Goal: Task Accomplishment & Management: Use online tool/utility

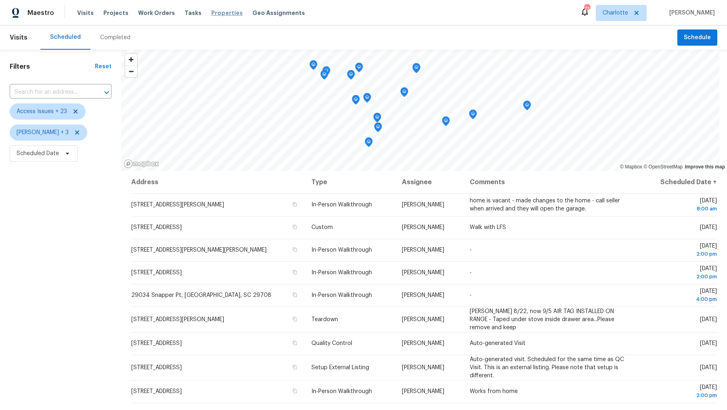
click at [219, 13] on span "Properties" at bounding box center [227, 13] width 32 height 8
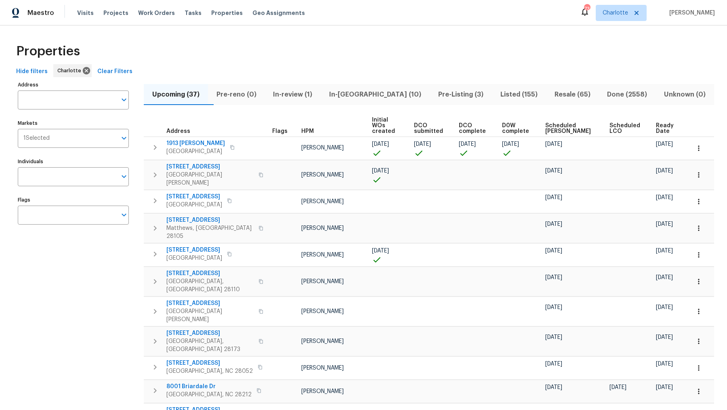
click at [497, 93] on span "Listed (155)" at bounding box center [519, 94] width 44 height 11
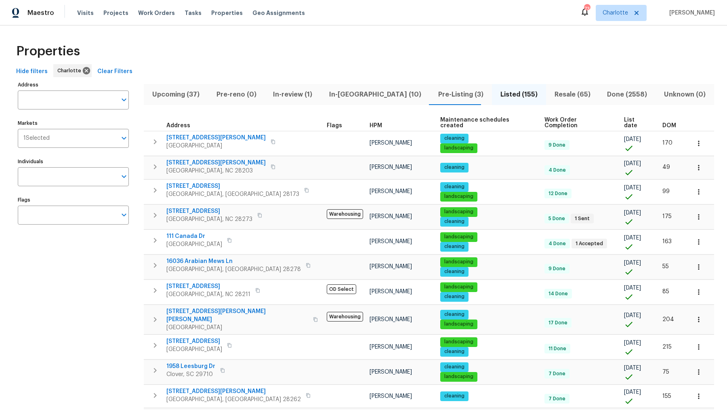
click at [663, 123] on span "DOM" at bounding box center [670, 126] width 14 height 6
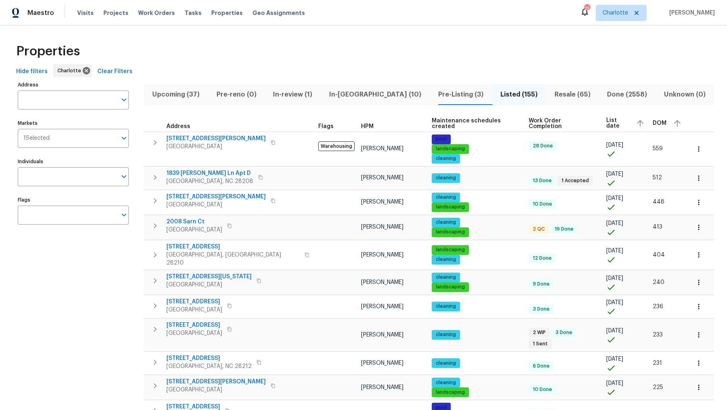
click at [653, 124] on span "DOM" at bounding box center [660, 123] width 14 height 6
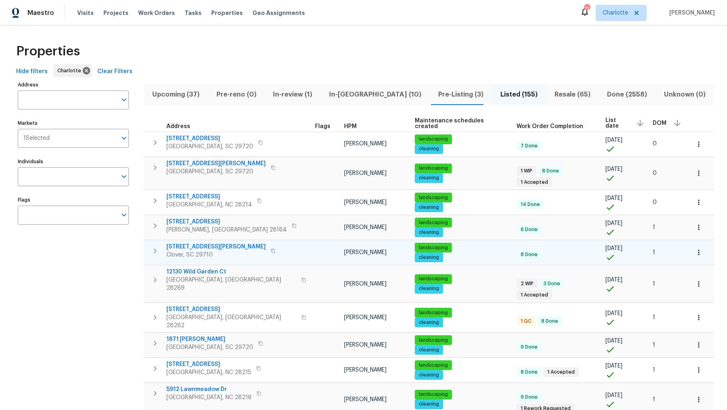
click at [187, 243] on span "7019 Sonja Dr" at bounding box center [215, 247] width 99 height 8
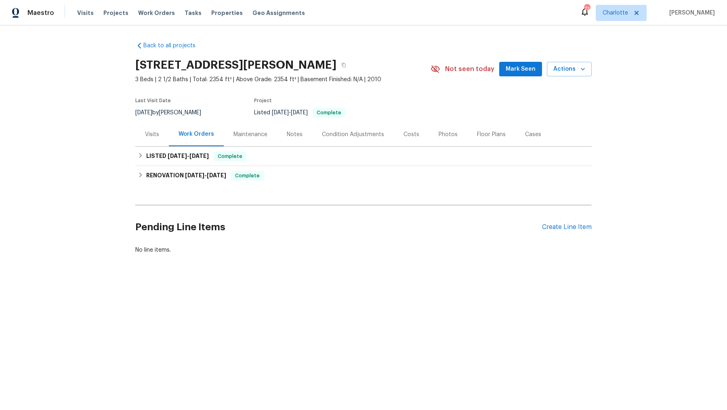
click at [484, 133] on div "Floor Plans" at bounding box center [491, 134] width 29 height 8
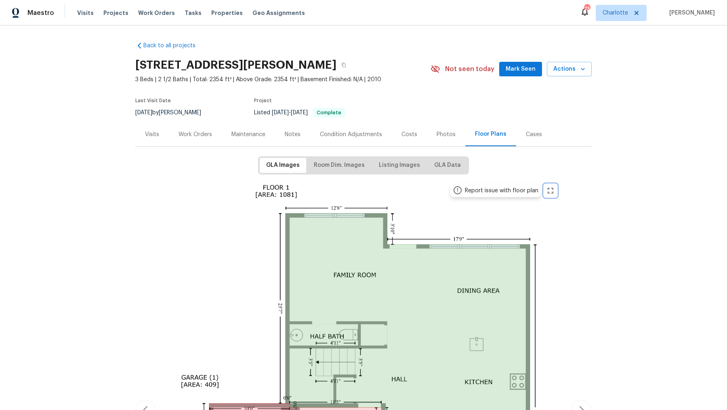
click at [547, 190] on icon "zoom in" at bounding box center [551, 191] width 10 height 10
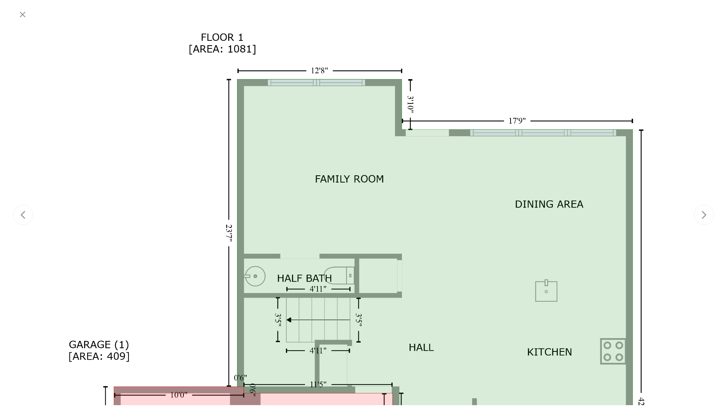
click at [475, 82] on div at bounding box center [364, 395] width 642 height 743
click at [21, 18] on icon "button" at bounding box center [23, 15] width 10 height 10
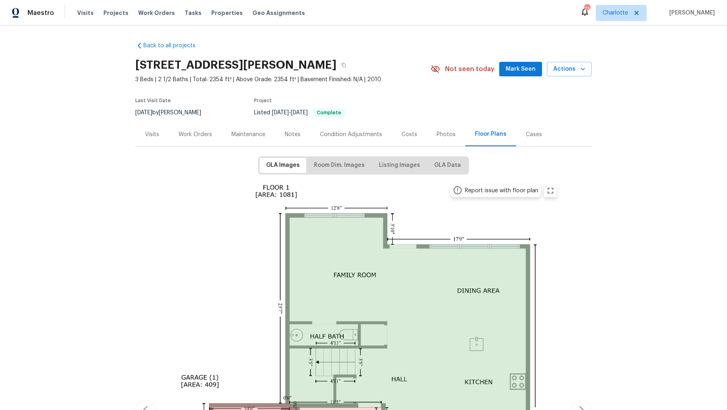
click at [467, 189] on div "Report issue with floor plan" at bounding box center [502, 191] width 74 height 8
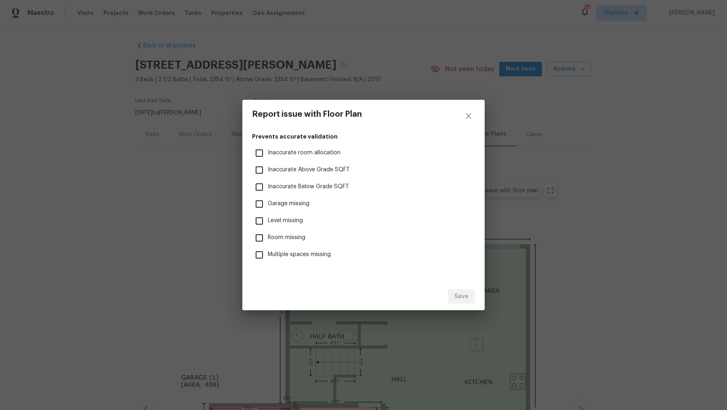
click at [283, 154] on span "Inaccurate room allocation" at bounding box center [304, 153] width 73 height 8
click at [268, 154] on input "Inaccurate room allocation" at bounding box center [259, 153] width 17 height 17
checkbox input "true"
click at [460, 297] on span "Save" at bounding box center [461, 297] width 14 height 10
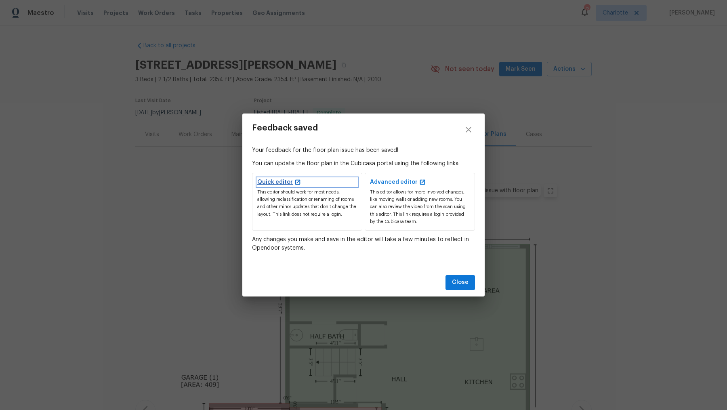
click at [268, 181] on link "Quick editor" at bounding box center [307, 182] width 100 height 8
click at [455, 282] on span "Close" at bounding box center [460, 283] width 17 height 10
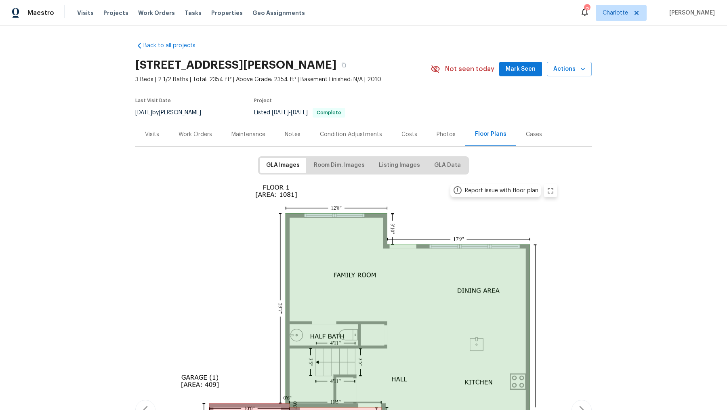
click at [595, 287] on div "Back to all projects [STREET_ADDRESS][PERSON_NAME] 3 Beds | 2 1/2 Baths | Total…" at bounding box center [363, 217] width 727 height 385
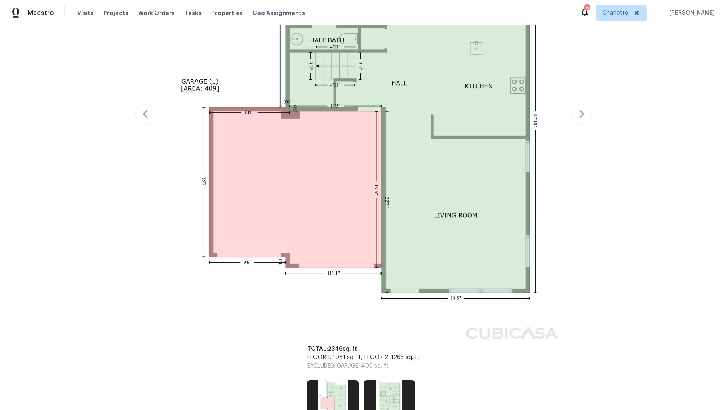
scroll to position [343, 0]
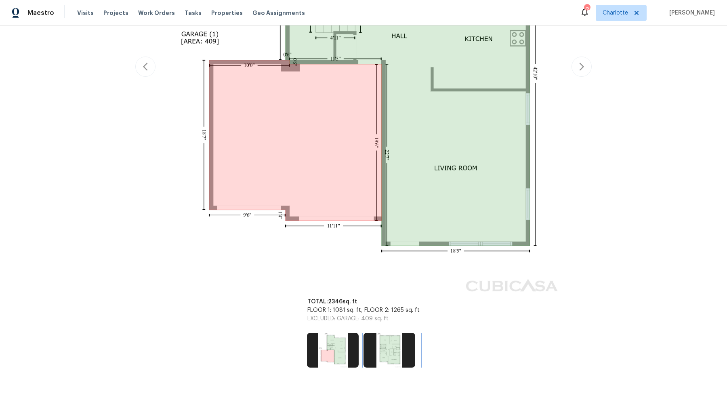
click at [385, 349] on img at bounding box center [390, 350] width 52 height 35
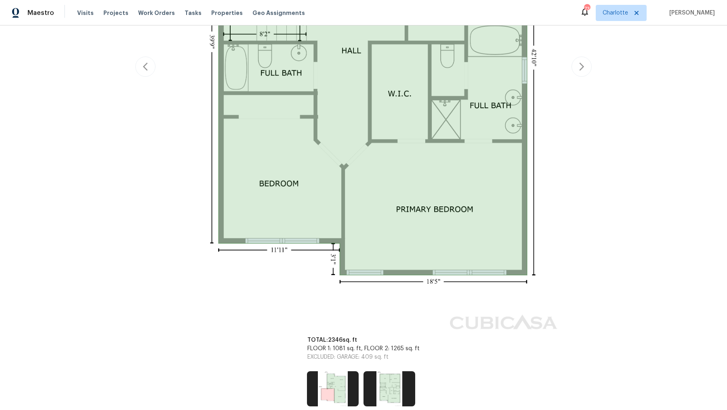
click at [700, 128] on div "Back to all projects [STREET_ADDRESS][PERSON_NAME] 3 Beds | 2 1/2 Baths | Total…" at bounding box center [363, 217] width 727 height 385
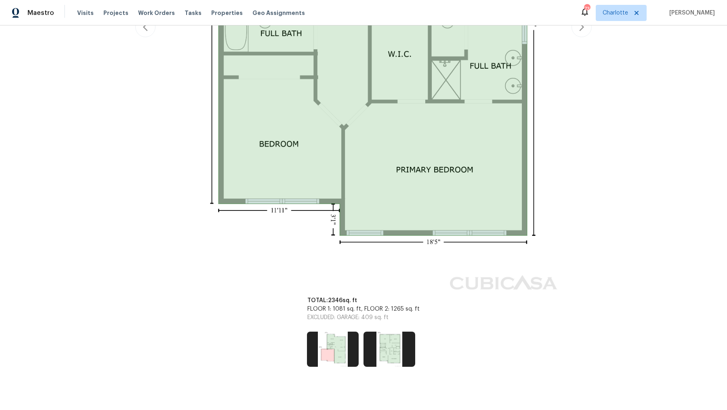
scroll to position [438, 0]
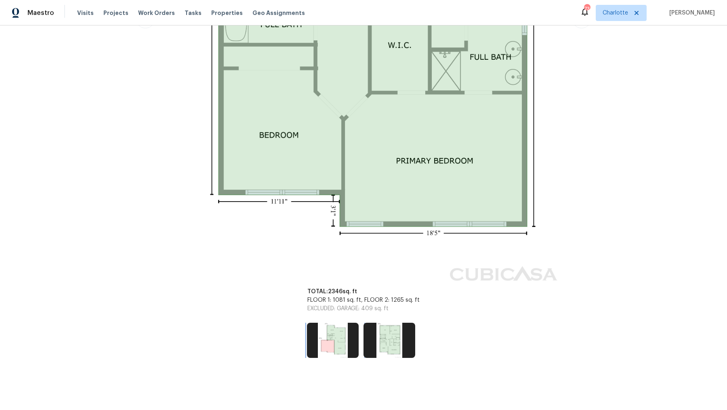
click at [334, 339] on img at bounding box center [333, 340] width 52 height 35
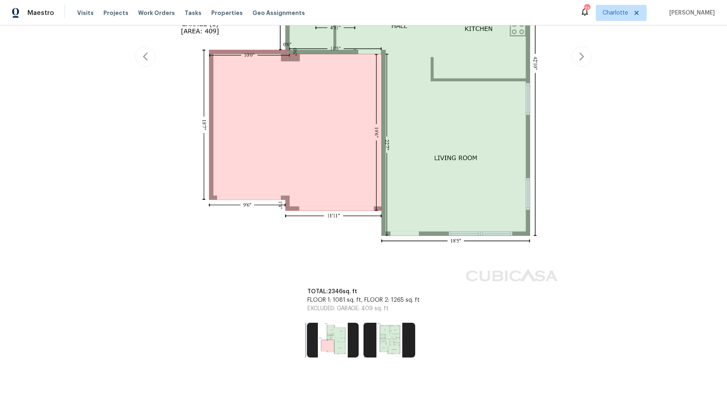
scroll to position [361, 0]
click at [611, 215] on div "Back to all projects [STREET_ADDRESS][PERSON_NAME] 3 Beds | 2 1/2 Baths | Total…" at bounding box center [363, 217] width 727 height 385
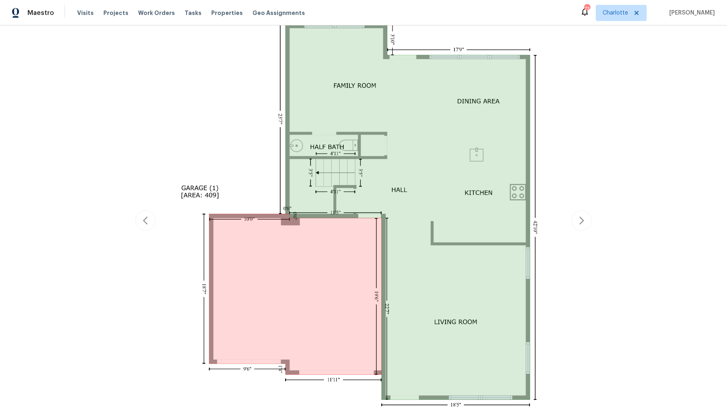
scroll to position [159, 0]
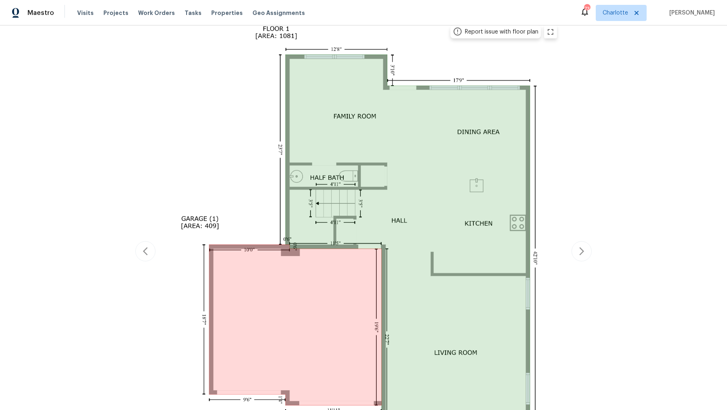
click at [610, 111] on div "Back to all projects [STREET_ADDRESS][PERSON_NAME] 3 Beds | 2 1/2 Baths | Total…" at bounding box center [363, 217] width 727 height 385
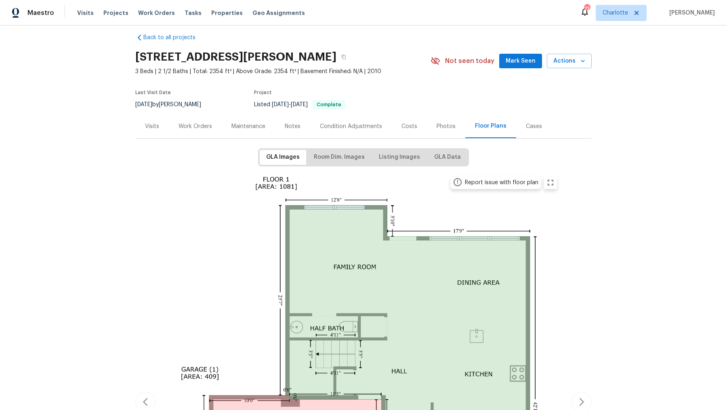
scroll to position [0, 0]
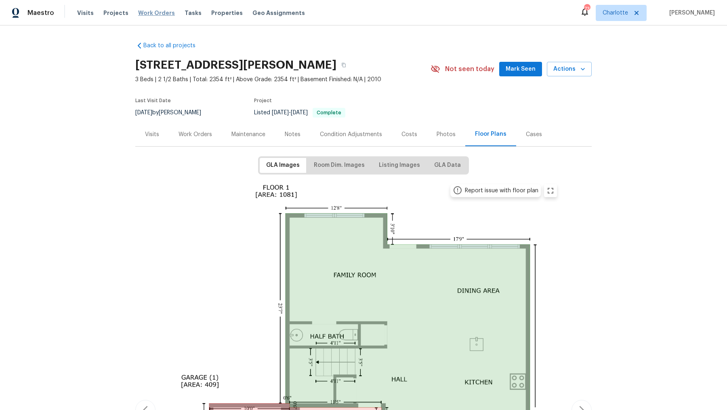
click at [143, 12] on span "Work Orders" at bounding box center [156, 13] width 37 height 8
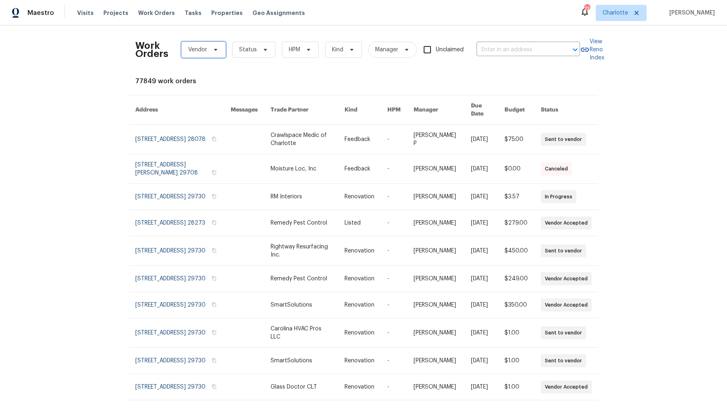
click at [213, 50] on icon at bounding box center [216, 49] width 6 height 6
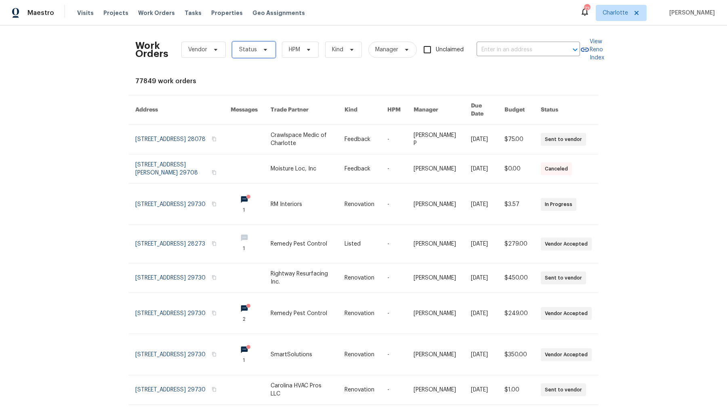
click at [262, 50] on icon at bounding box center [265, 49] width 6 height 6
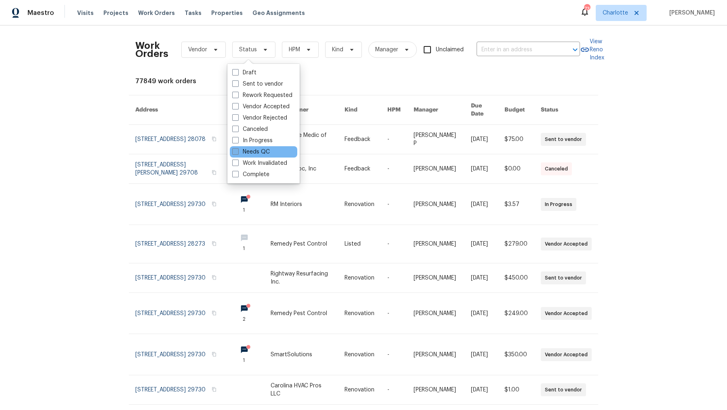
click at [267, 151] on label "Needs QC" at bounding box center [251, 152] width 38 height 8
click at [238, 151] on input "Needs QC" at bounding box center [234, 150] width 5 height 5
checkbox input "true"
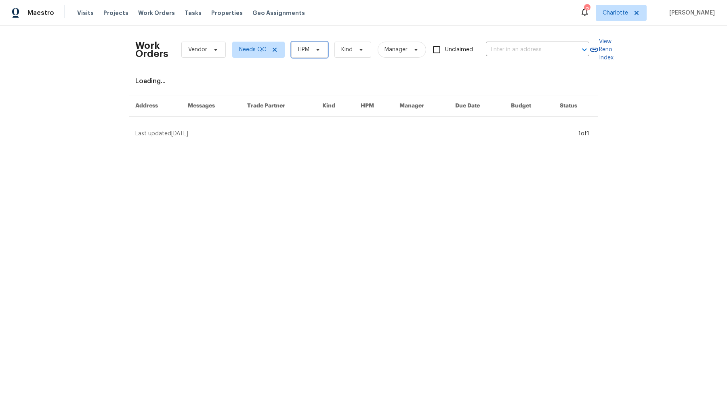
click at [315, 52] on icon at bounding box center [318, 49] width 6 height 6
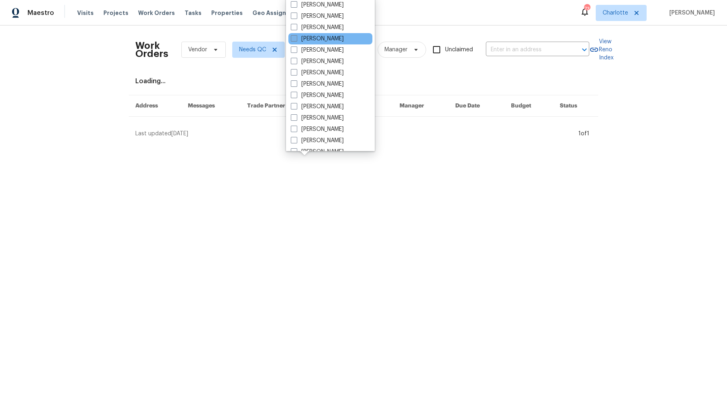
click at [321, 36] on label "[PERSON_NAME]" at bounding box center [317, 39] width 53 height 8
click at [296, 36] on input "[PERSON_NAME]" at bounding box center [293, 37] width 5 height 5
checkbox input "true"
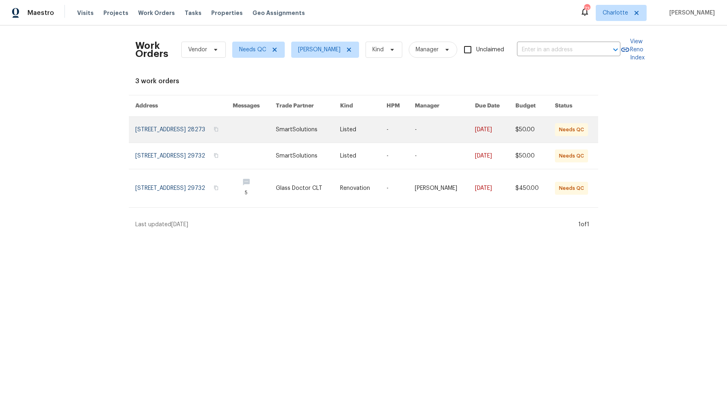
click at [206, 131] on link at bounding box center [183, 130] width 97 height 26
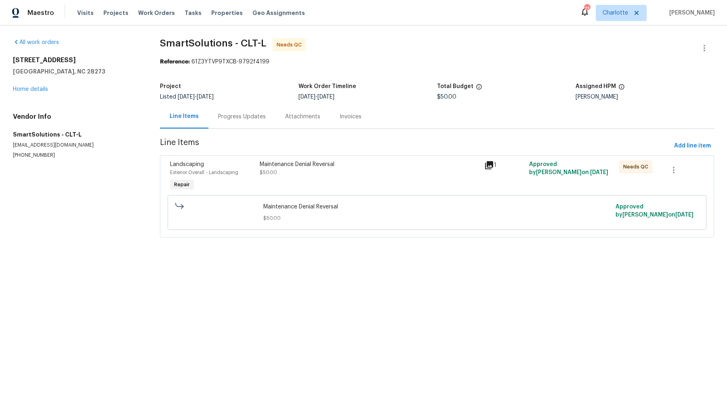
click at [241, 117] on div "Progress Updates" at bounding box center [242, 117] width 48 height 8
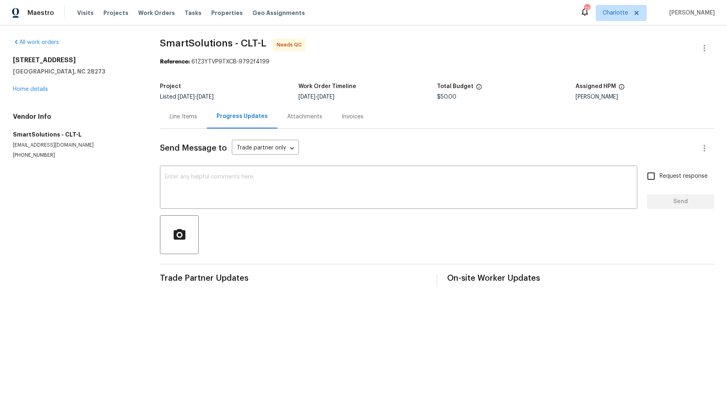
click at [183, 119] on div "Line Items" at bounding box center [183, 117] width 27 height 8
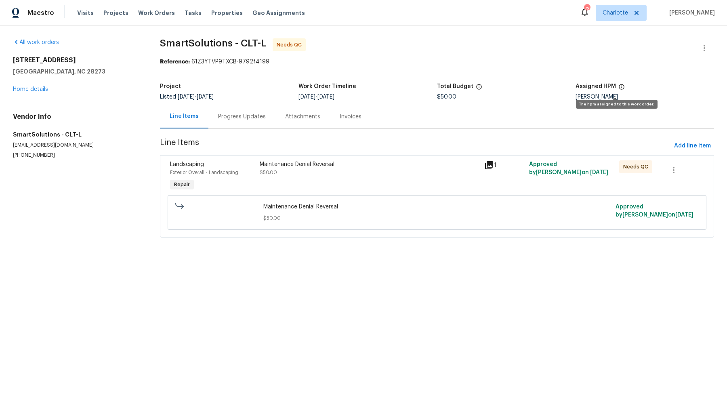
click at [619, 87] on icon at bounding box center [622, 87] width 6 height 6
click at [186, 166] on span "Landscaping" at bounding box center [187, 165] width 34 height 6
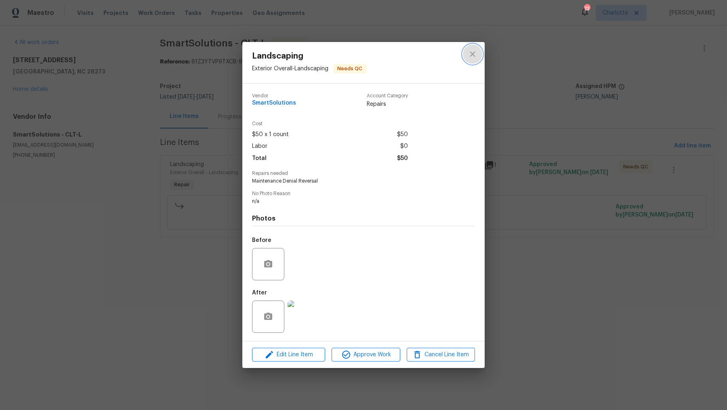
click at [477, 57] on icon "close" at bounding box center [473, 54] width 10 height 10
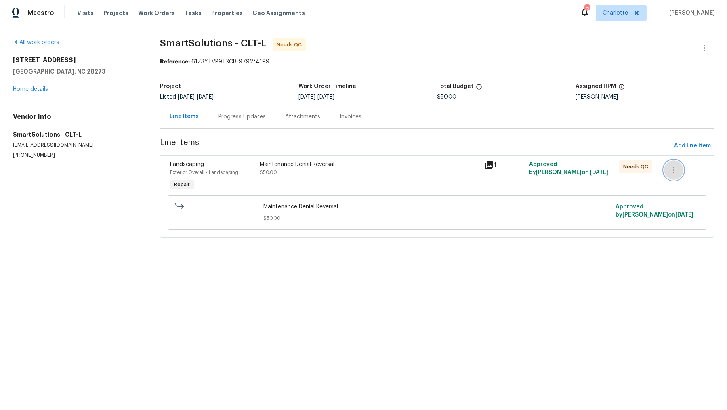
click at [669, 171] on icon "button" at bounding box center [674, 170] width 10 height 10
click at [546, 137] on div at bounding box center [363, 205] width 727 height 410
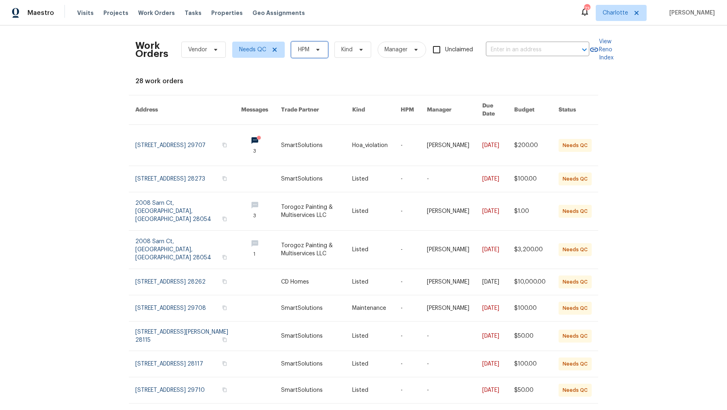
click at [315, 46] on icon at bounding box center [318, 49] width 6 height 6
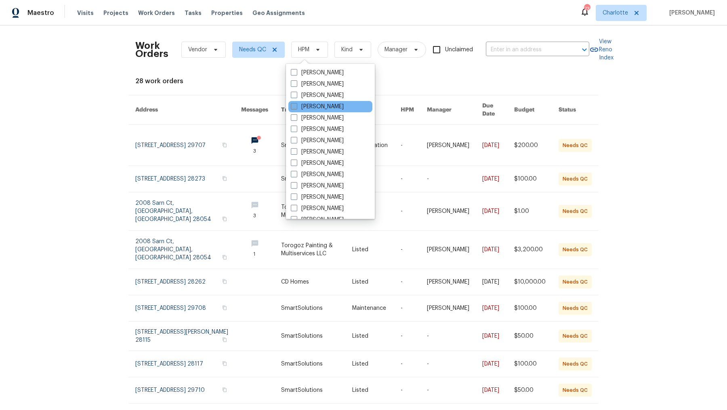
click at [316, 106] on label "[PERSON_NAME]" at bounding box center [317, 107] width 53 height 8
click at [296, 106] on input "[PERSON_NAME]" at bounding box center [293, 105] width 5 height 5
checkbox input "true"
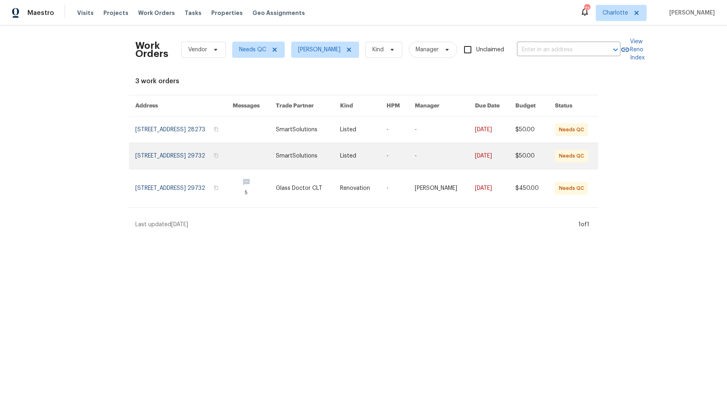
click at [201, 160] on link at bounding box center [183, 156] width 97 height 26
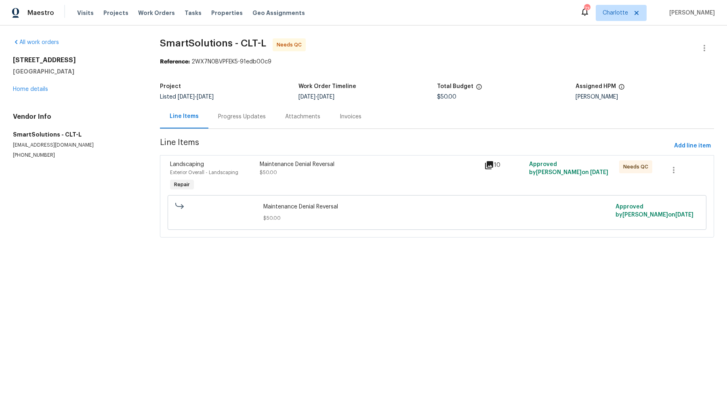
click at [240, 116] on div "Progress Updates" at bounding box center [242, 117] width 48 height 8
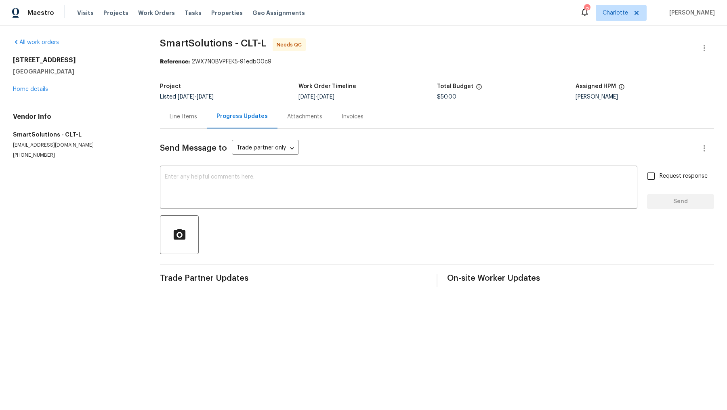
click at [176, 121] on div "Line Items" at bounding box center [183, 117] width 47 height 24
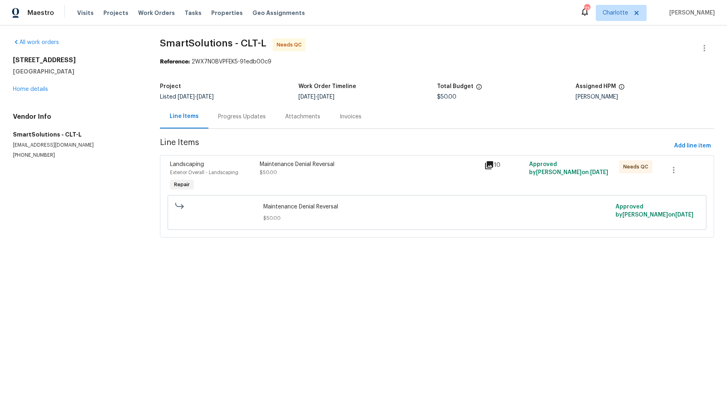
click at [487, 166] on icon at bounding box center [489, 165] width 10 height 10
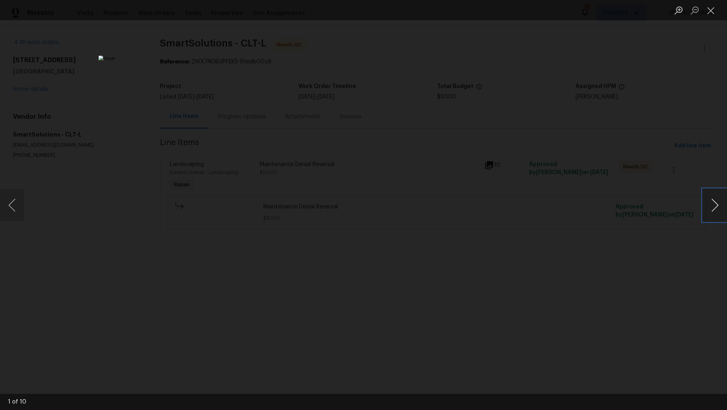
click at [714, 208] on button "Next image" at bounding box center [715, 205] width 24 height 32
